Goal: Task Accomplishment & Management: Use online tool/utility

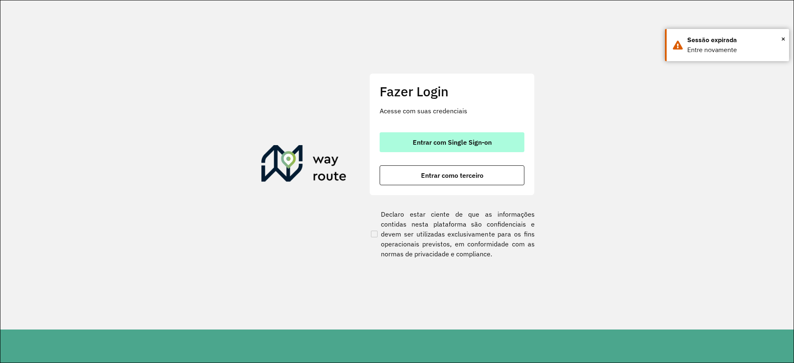
click at [465, 145] on span "Entrar com Single Sign-on" at bounding box center [452, 142] width 79 height 7
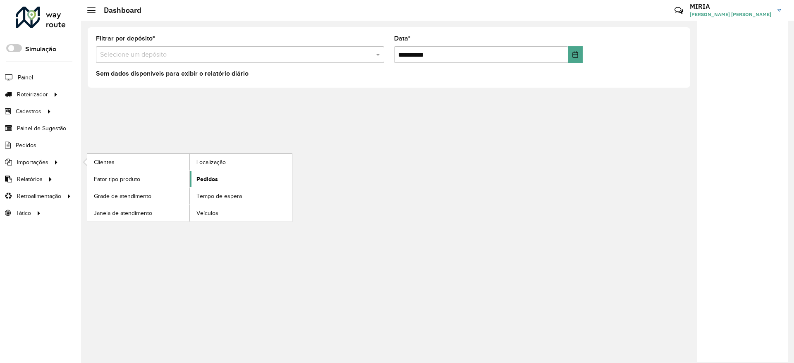
click at [204, 182] on span "Pedidos" at bounding box center [207, 179] width 22 height 9
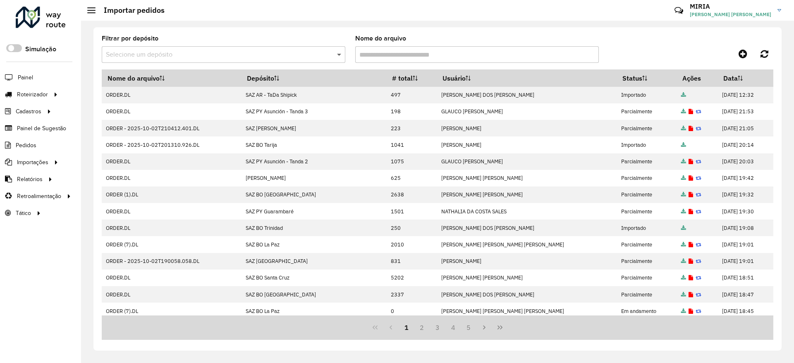
click at [337, 52] on span at bounding box center [340, 55] width 10 height 10
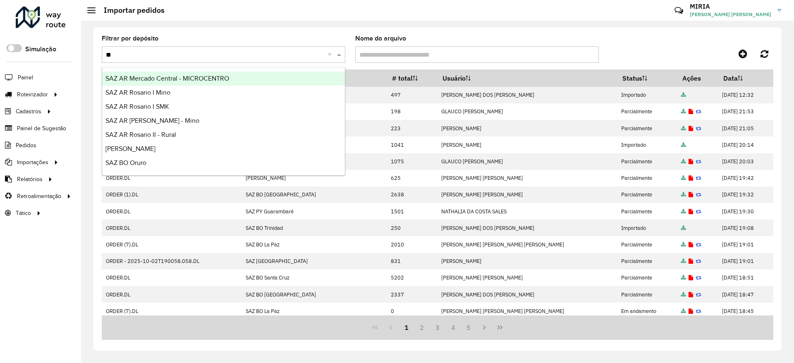
type input "***"
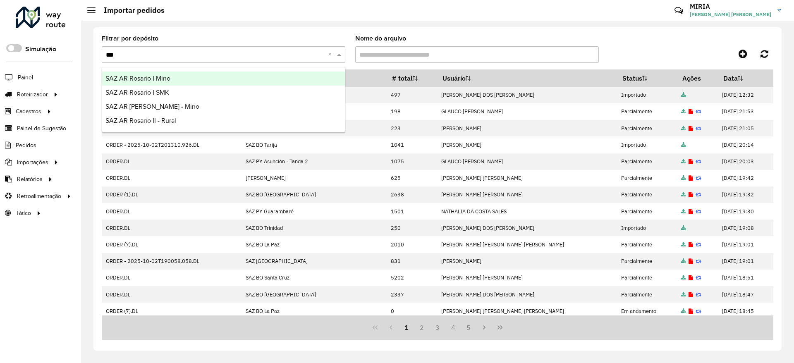
click at [232, 81] on div "SAZ AR Rosario I Mino" at bounding box center [223, 79] width 243 height 14
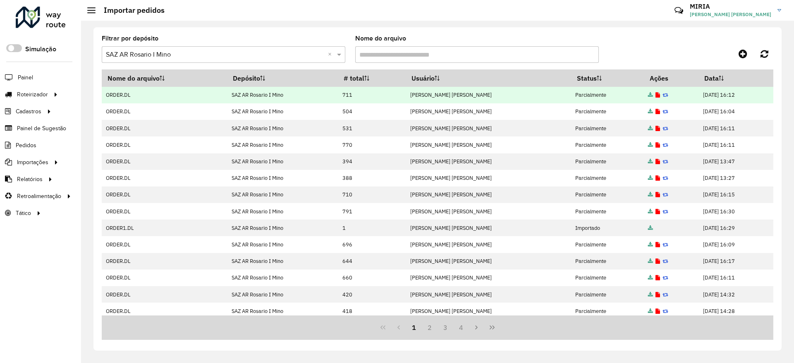
click at [655, 95] on icon at bounding box center [657, 95] width 5 height 5
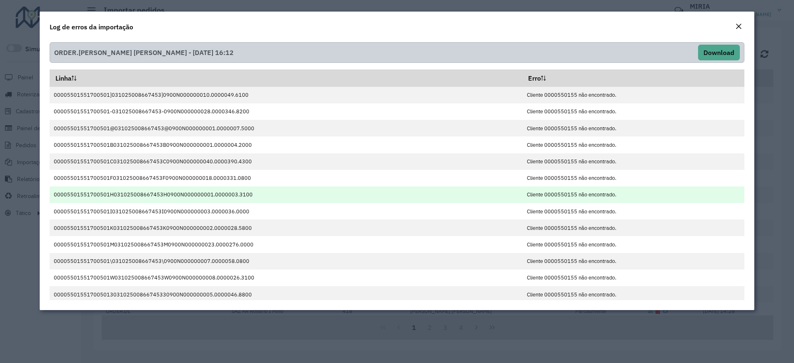
scroll to position [36, 0]
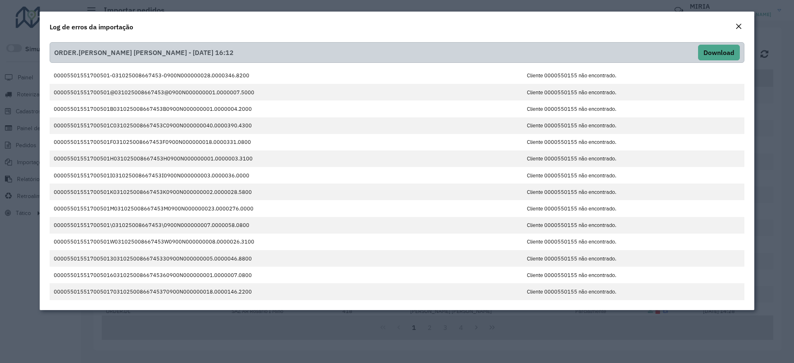
click at [738, 24] on em "Close" at bounding box center [738, 26] width 7 height 7
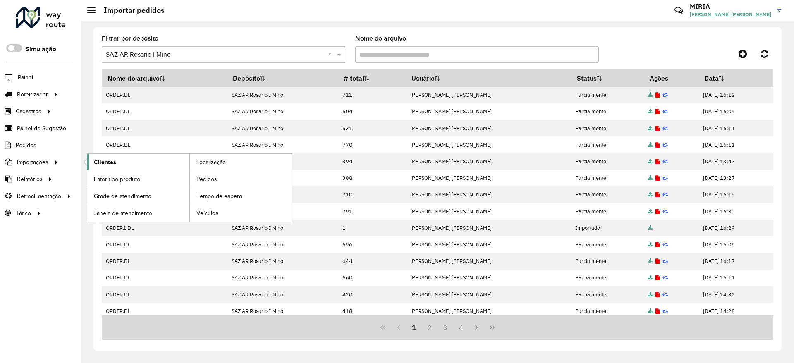
click at [111, 158] on span "Clientes" at bounding box center [105, 162] width 22 height 9
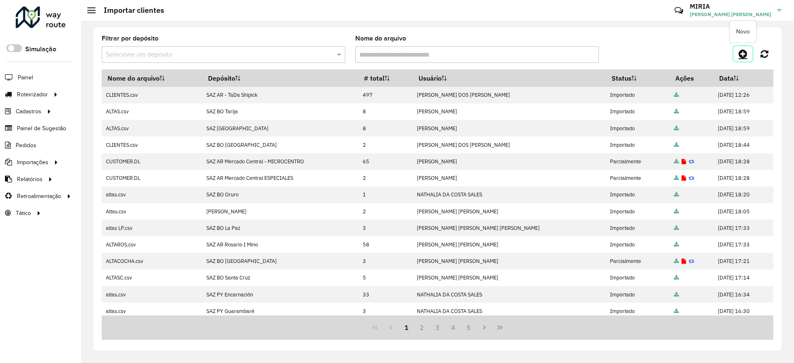
click at [744, 55] on icon at bounding box center [743, 54] width 9 height 10
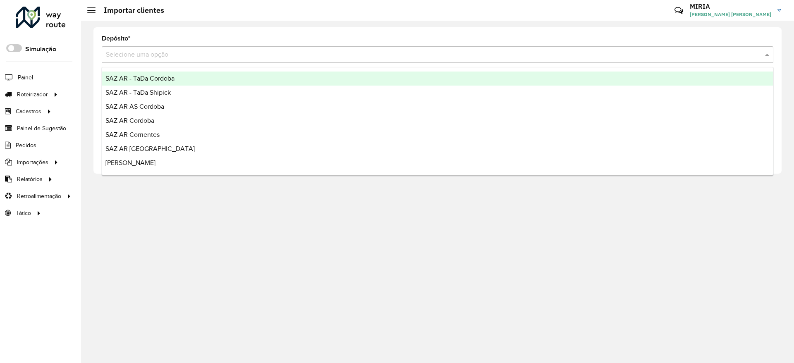
click at [537, 59] on input "text" at bounding box center [429, 55] width 647 height 10
type input "***"
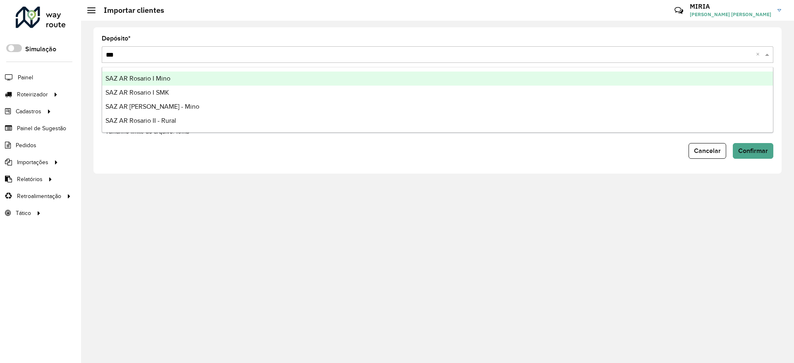
click at [197, 83] on div "SAZ AR Rosario I Mino" at bounding box center [437, 79] width 671 height 14
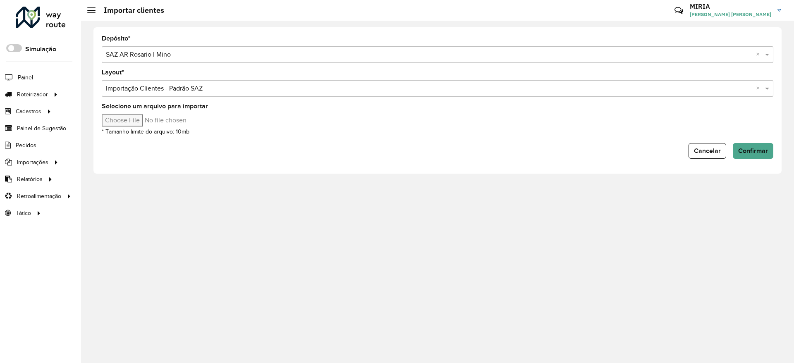
click at [137, 120] on input "Selecione um arquivo para importar" at bounding box center [172, 120] width 141 height 12
type input "**********"
click at [760, 153] on span "Confirmar" at bounding box center [753, 150] width 30 height 7
